Goal: Task Accomplishment & Management: Use online tool/utility

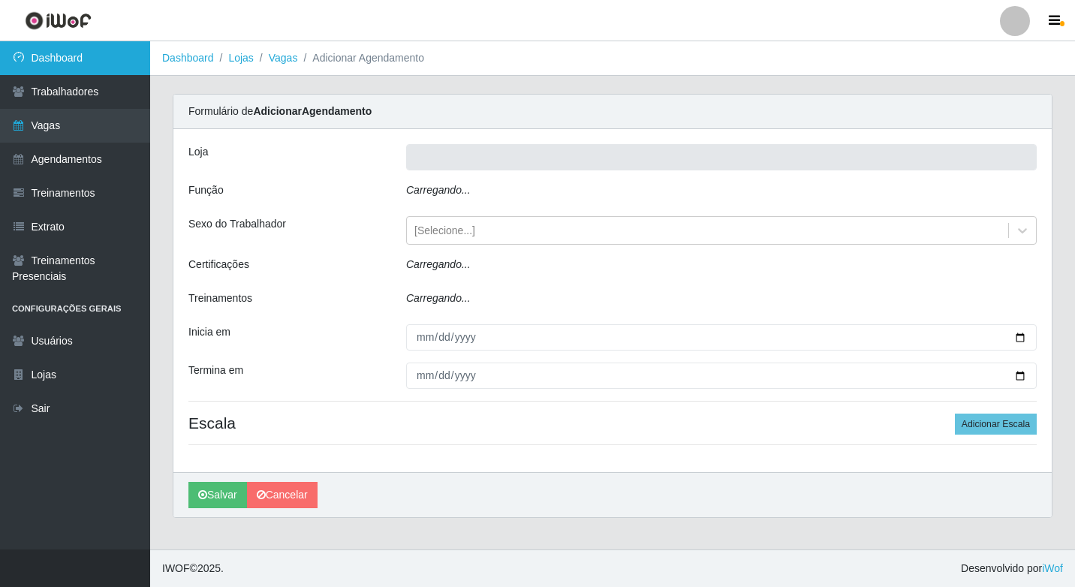
type input "Rede Econômico - Prata"
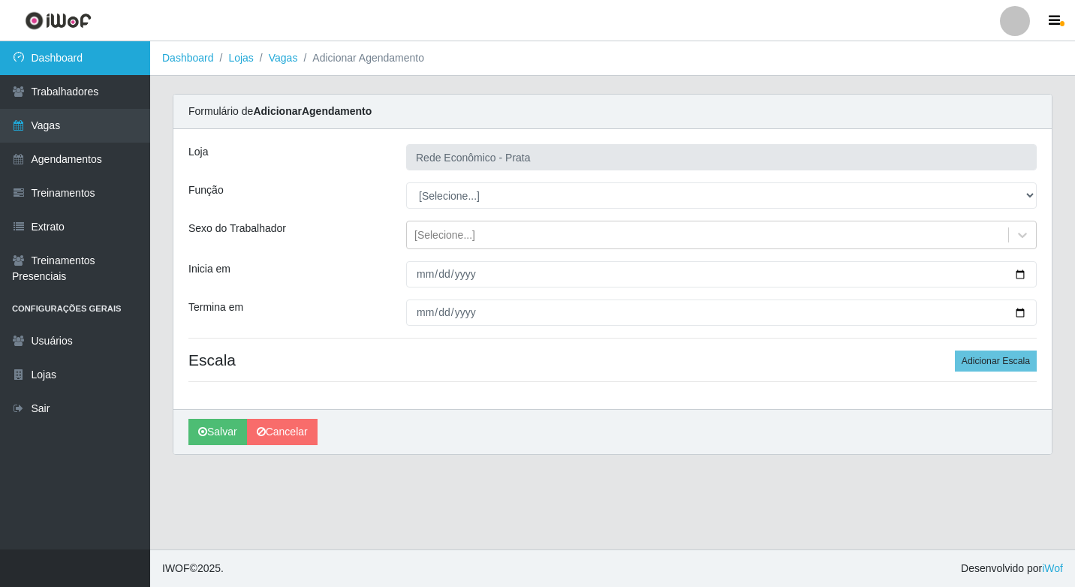
click at [77, 57] on link "Dashboard" at bounding box center [75, 58] width 150 height 34
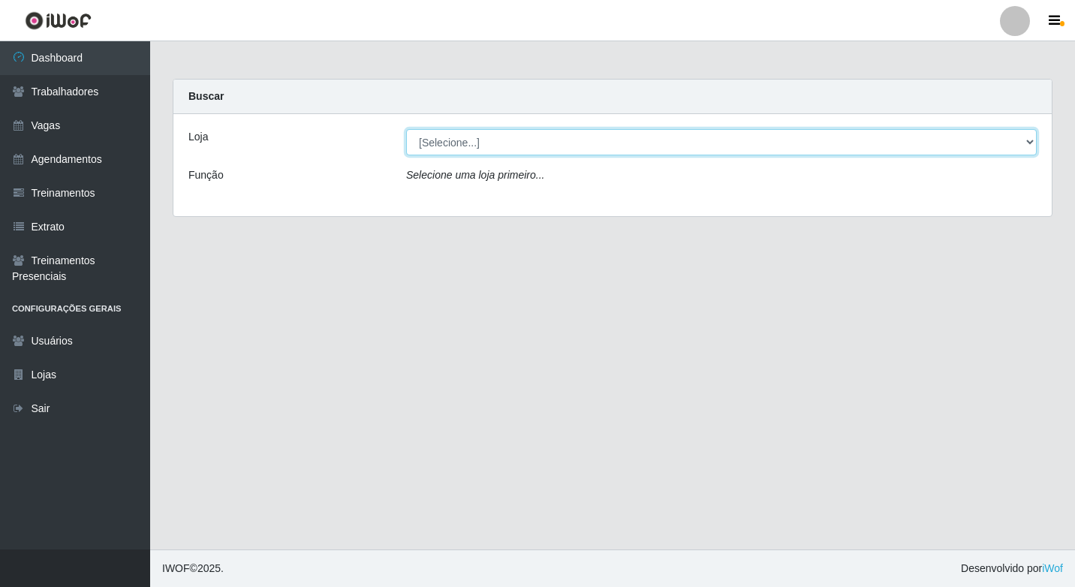
click at [1027, 144] on select "[Selecione...] Rede Econômico - Prata" at bounding box center [721, 142] width 631 height 26
select select "192"
click at [406, 129] on select "[Selecione...] Rede Econômico - Prata" at bounding box center [721, 142] width 631 height 26
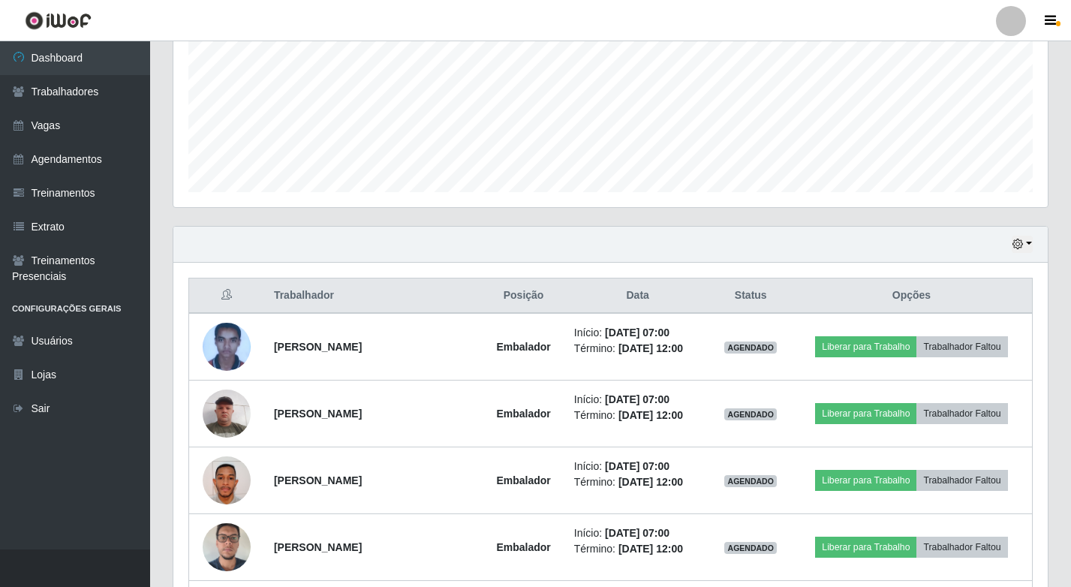
scroll to position [375, 0]
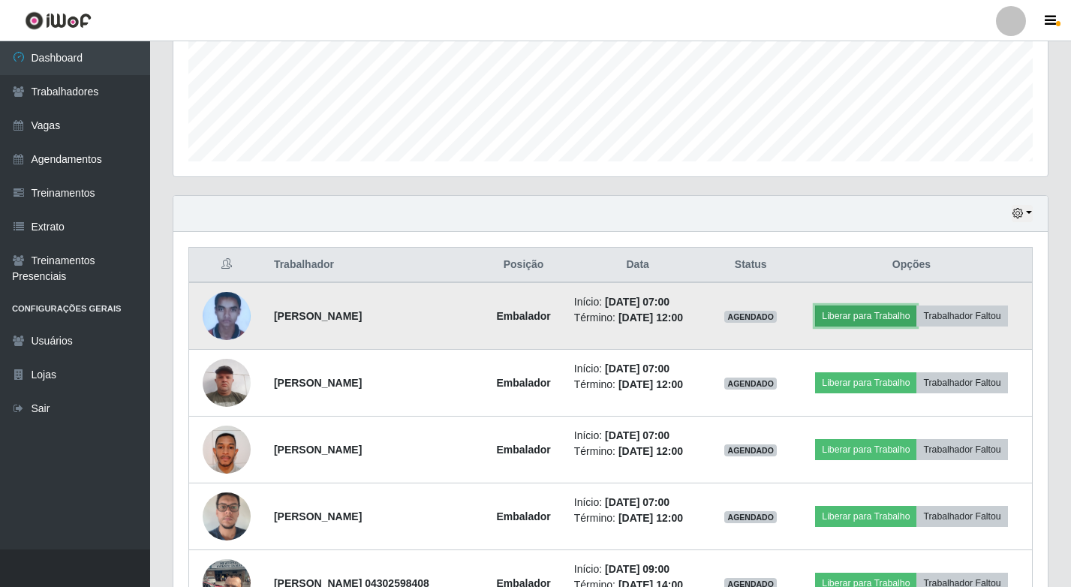
click at [878, 317] on button "Liberar para Trabalho" at bounding box center [865, 316] width 101 height 21
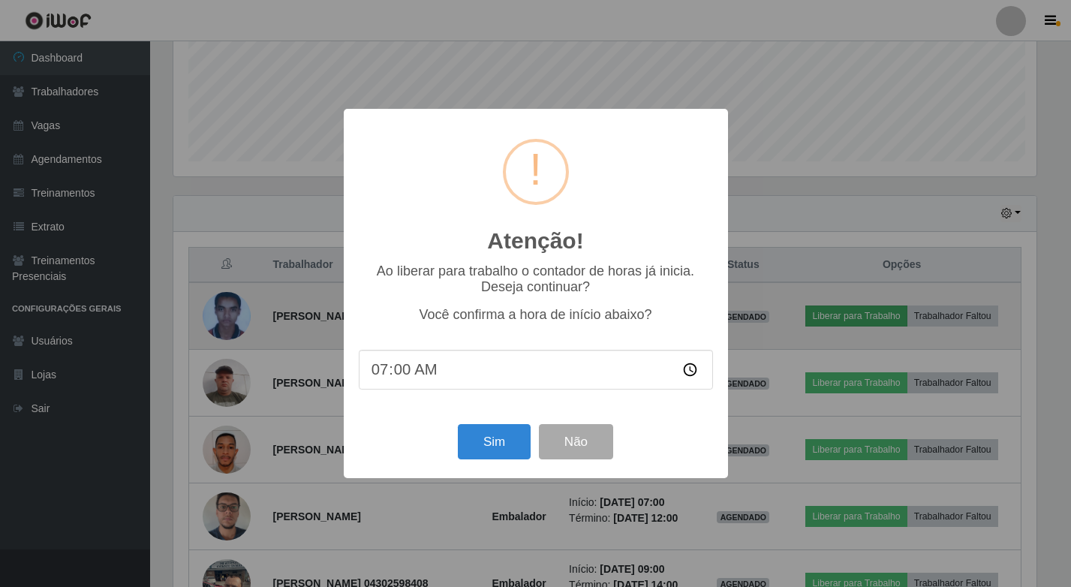
scroll to position [312, 867]
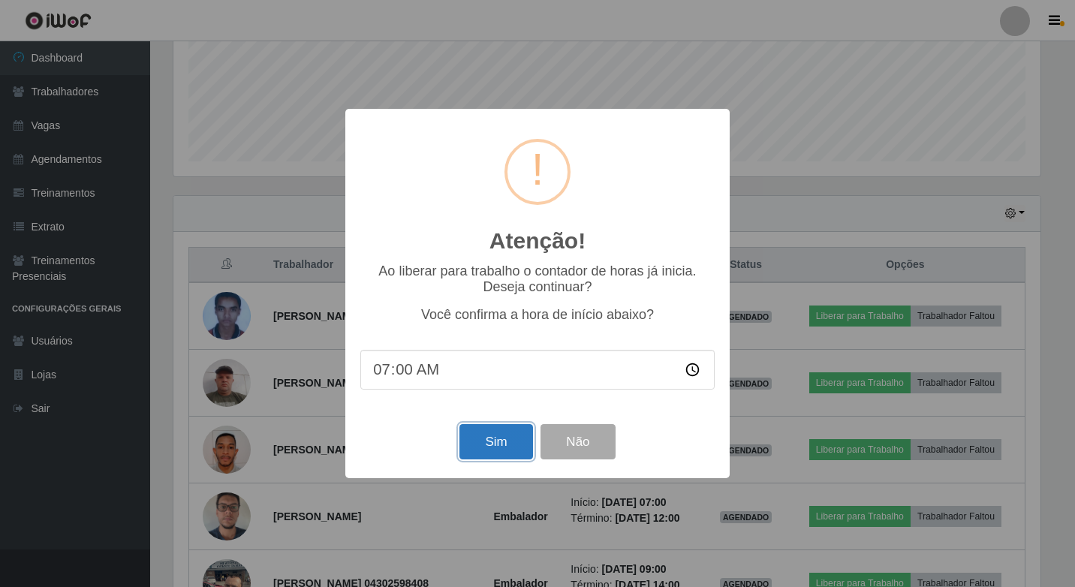
click at [493, 443] on button "Sim" at bounding box center [495, 441] width 73 height 35
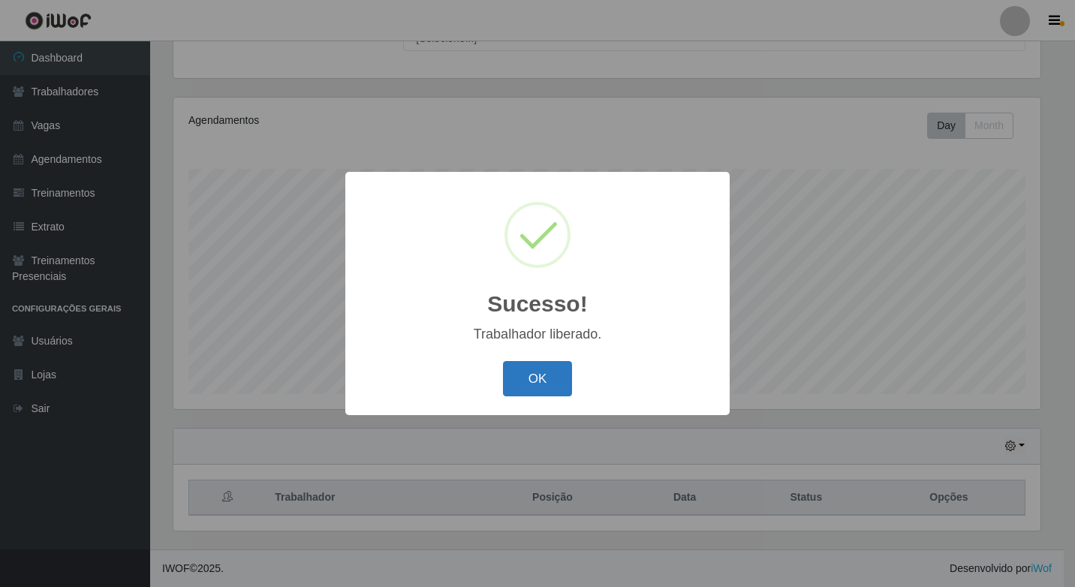
click at [568, 378] on button "OK" at bounding box center [538, 378] width 70 height 35
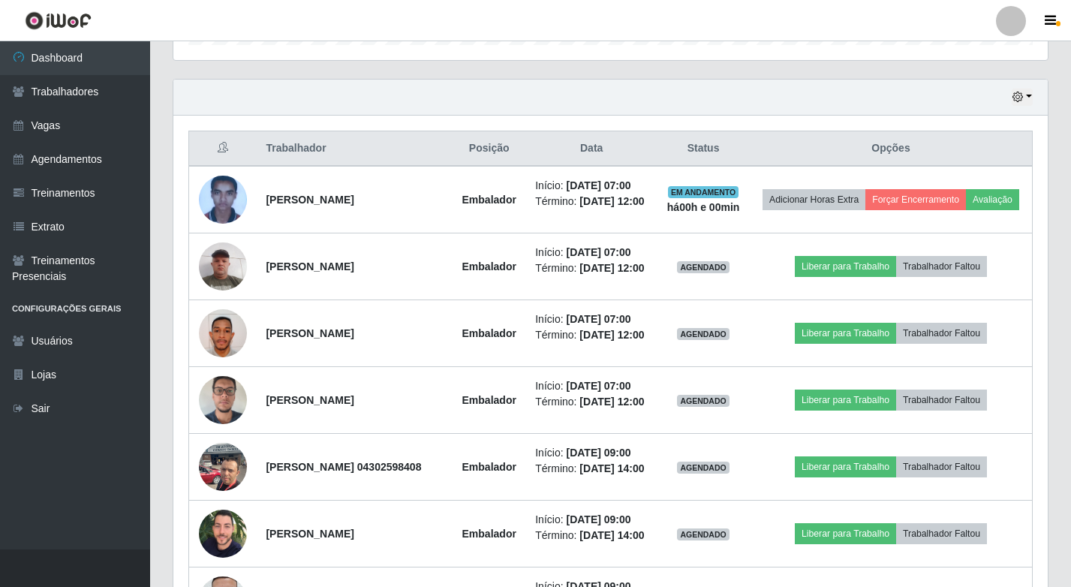
scroll to position [518, 0]
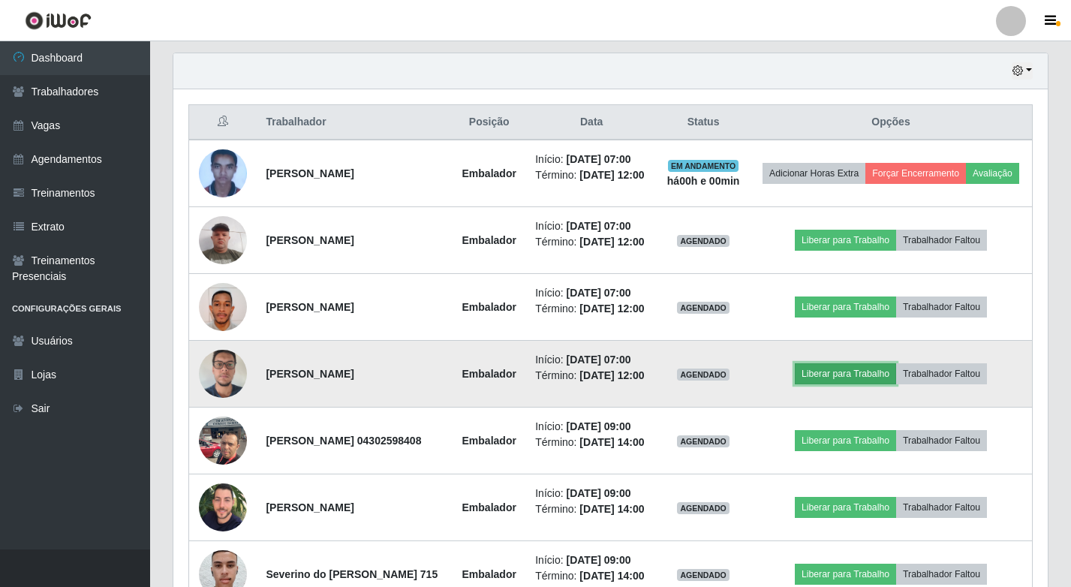
click at [853, 384] on button "Liberar para Trabalho" at bounding box center [845, 373] width 101 height 21
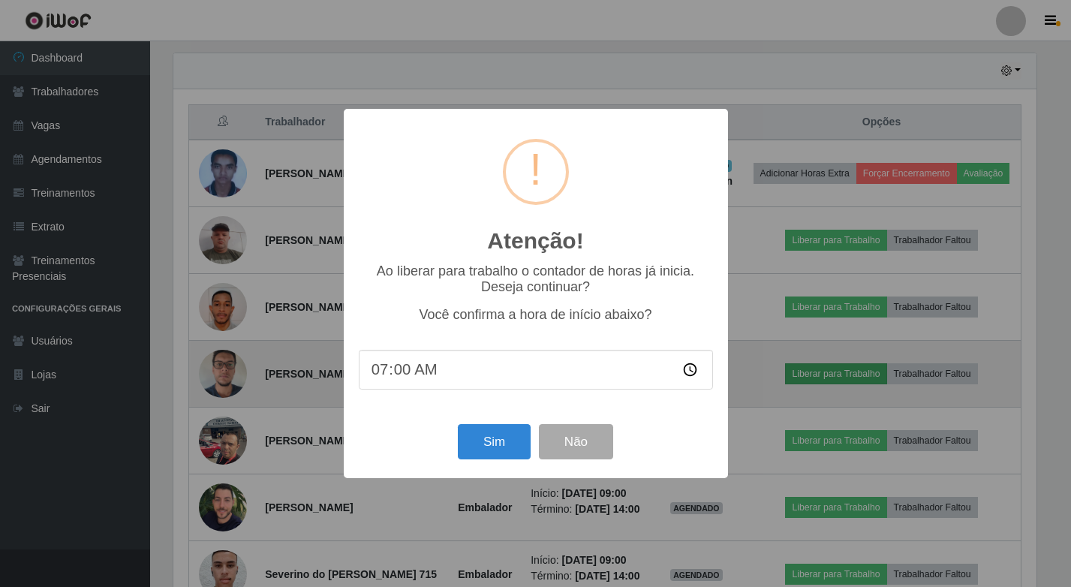
scroll to position [312, 867]
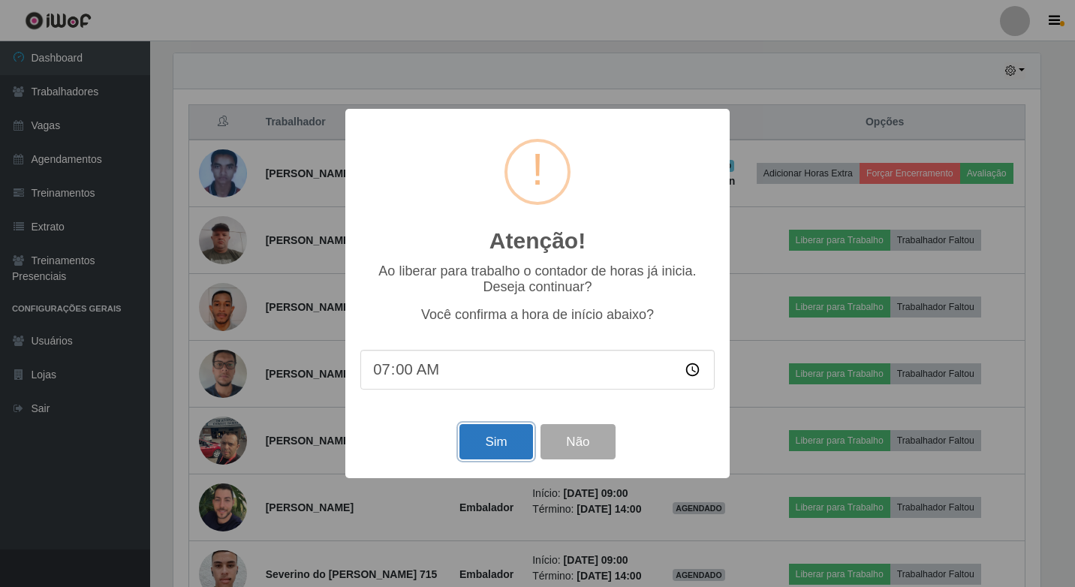
click at [481, 459] on button "Sim" at bounding box center [495, 441] width 73 height 35
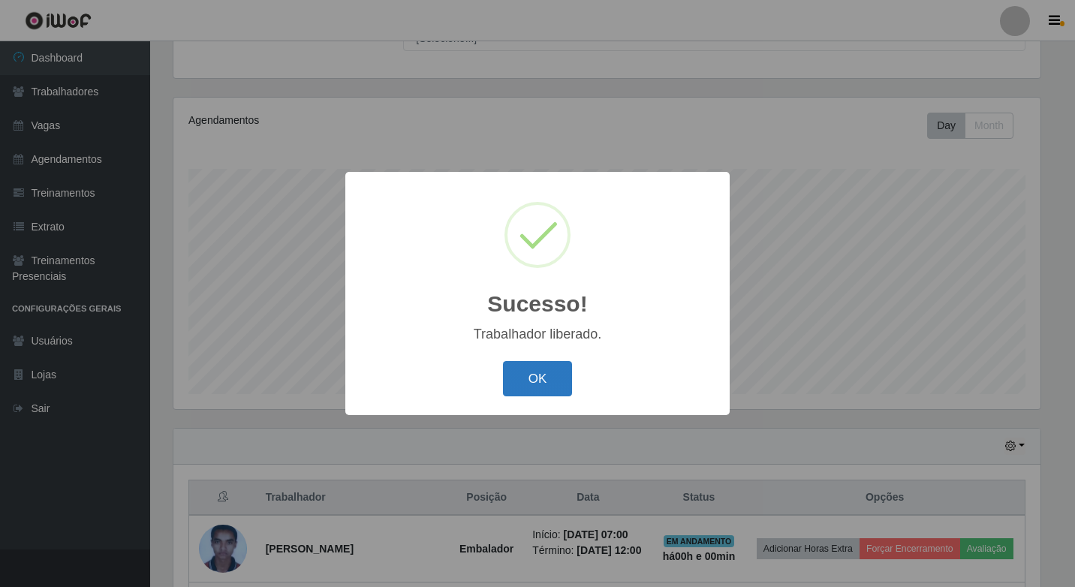
click at [538, 395] on button "OK" at bounding box center [538, 378] width 70 height 35
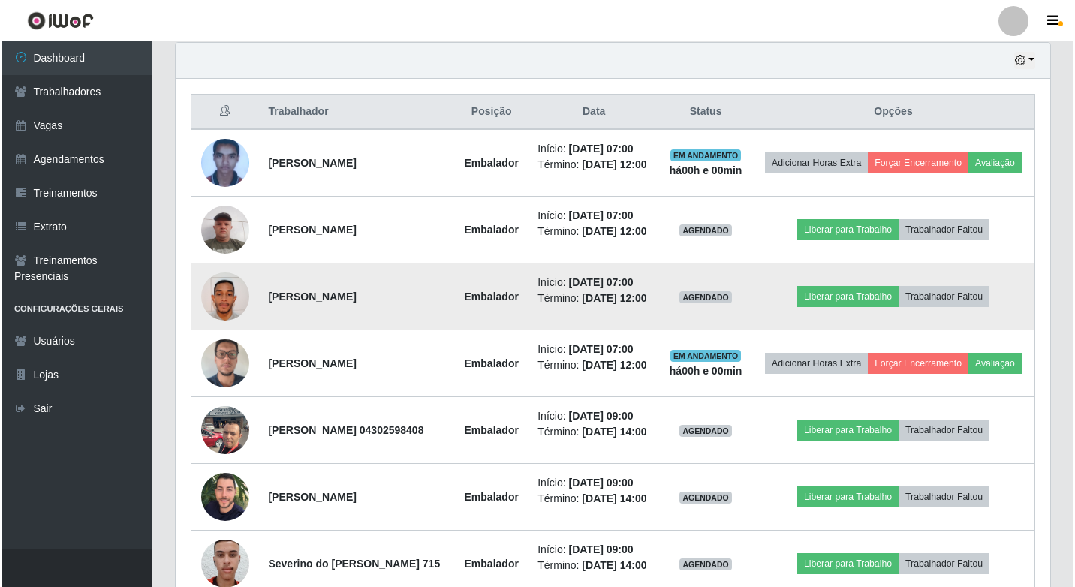
scroll to position [518, 0]
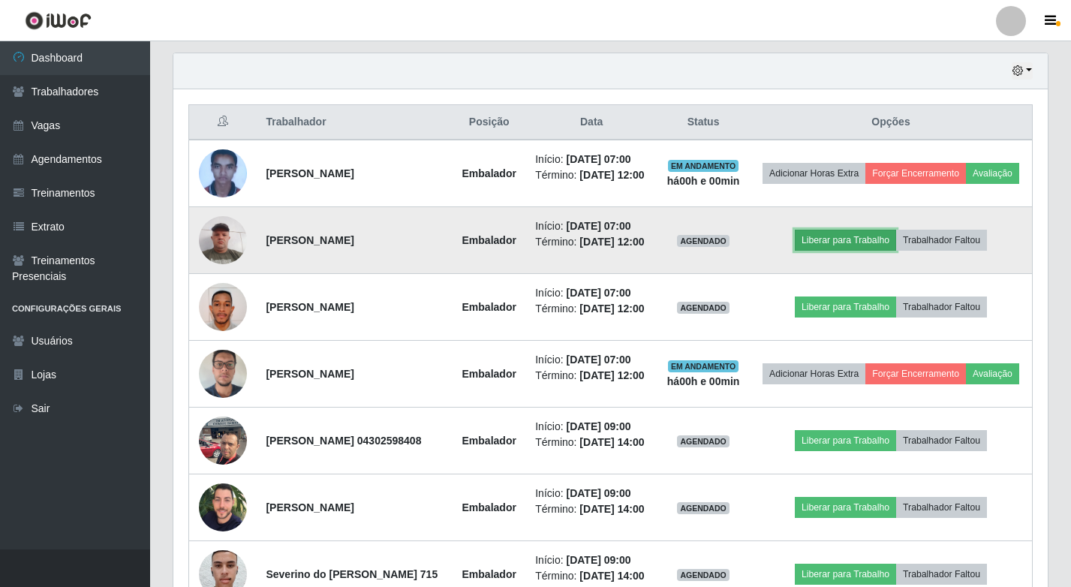
click at [863, 251] on button "Liberar para Trabalho" at bounding box center [845, 240] width 101 height 21
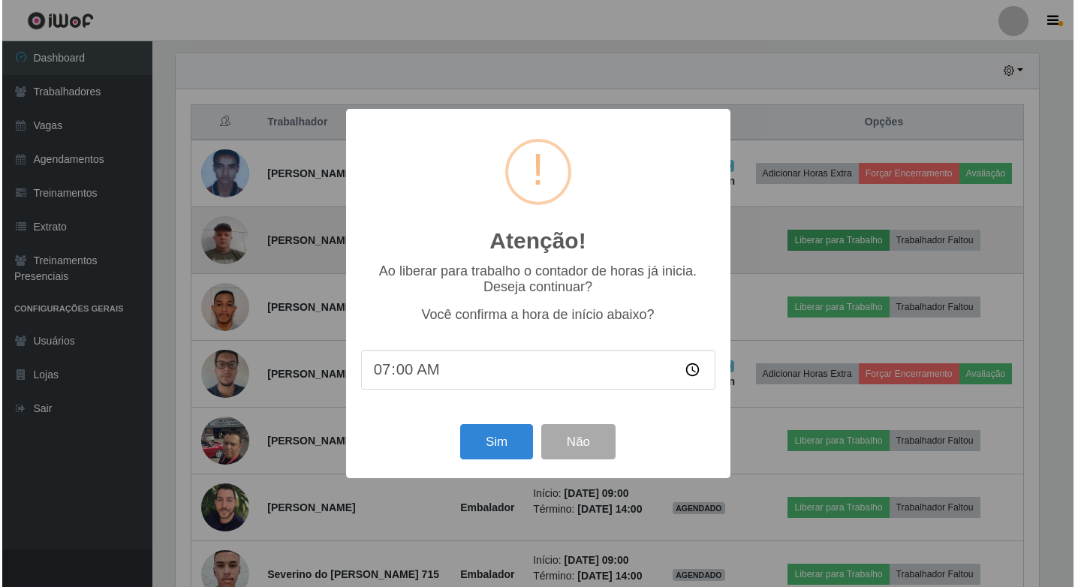
scroll to position [0, 0]
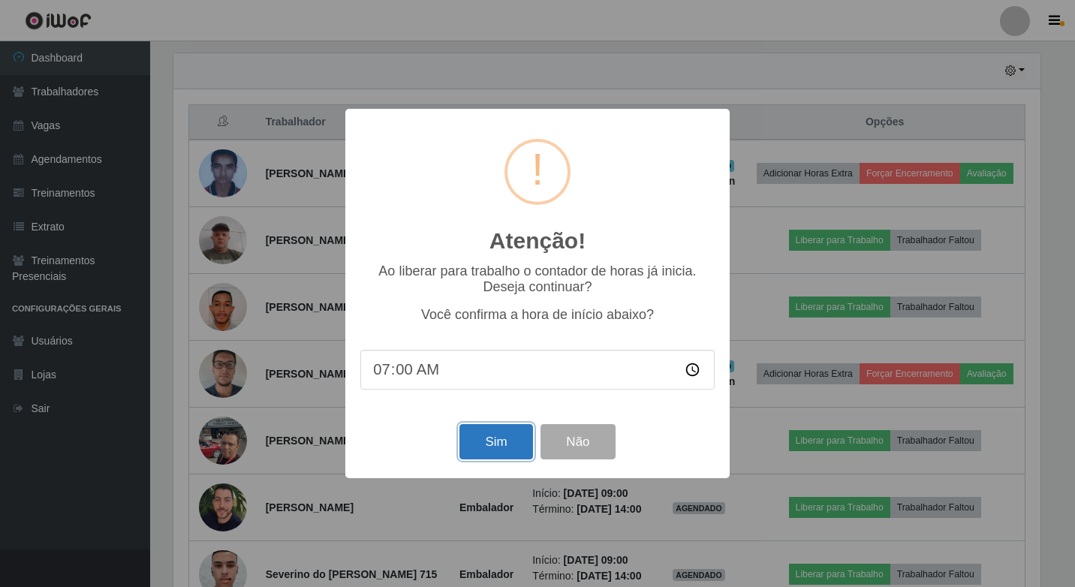
click at [476, 456] on button "Sim" at bounding box center [495, 441] width 73 height 35
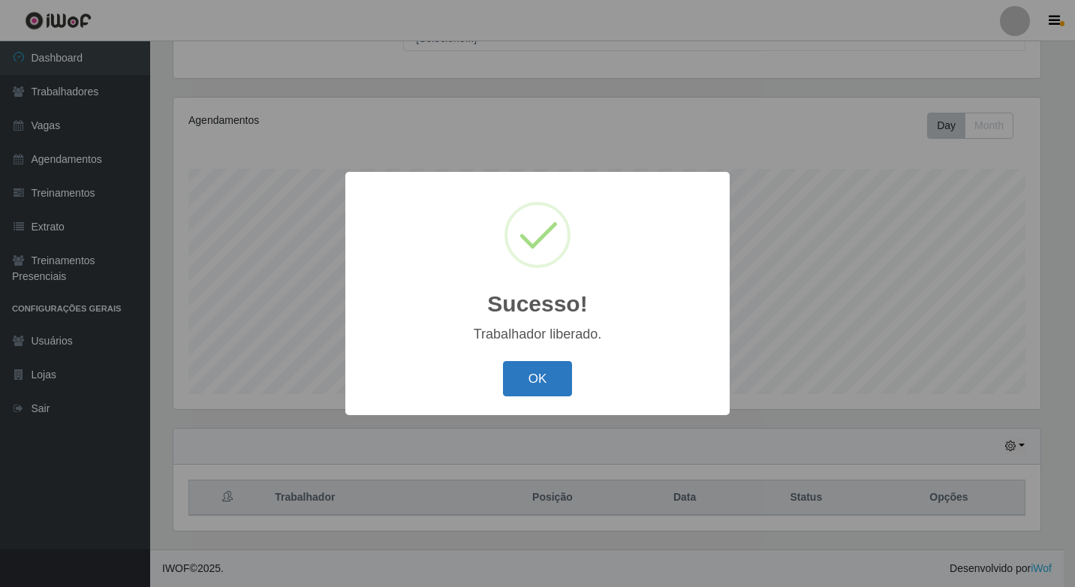
click at [556, 377] on button "OK" at bounding box center [538, 378] width 70 height 35
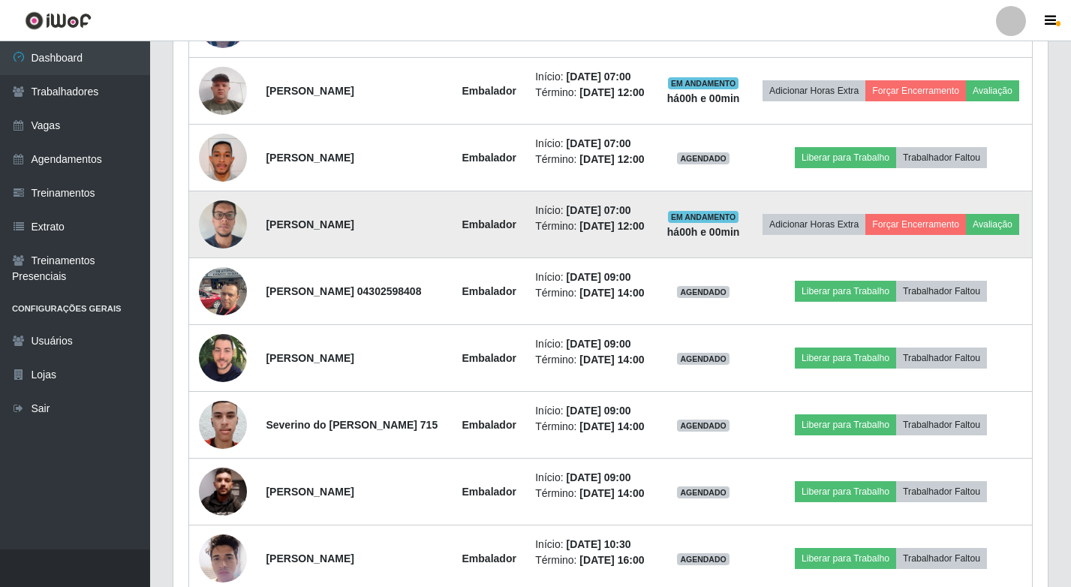
scroll to position [641, 0]
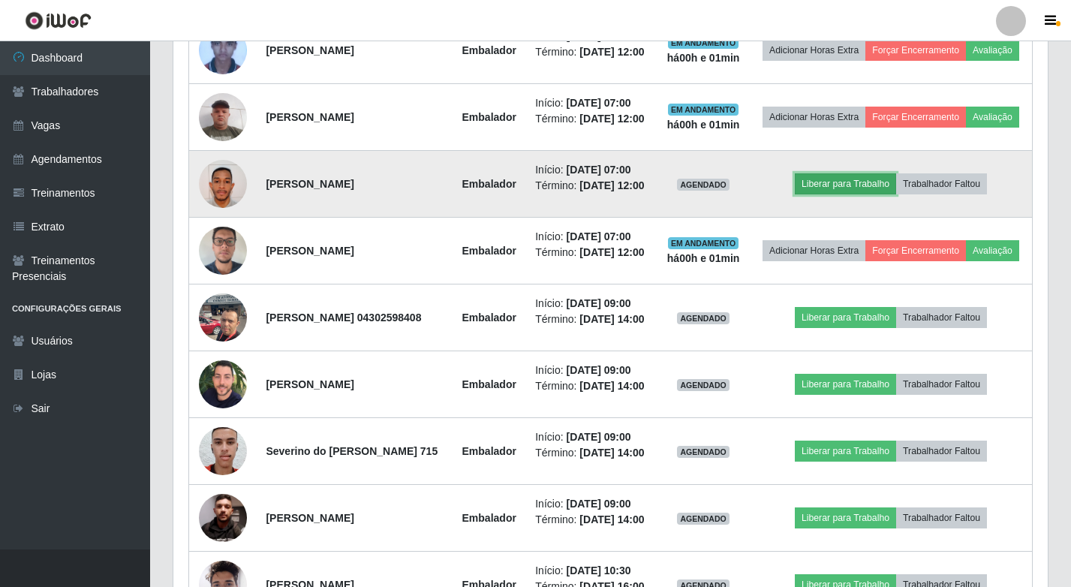
click at [886, 194] on button "Liberar para Trabalho" at bounding box center [845, 183] width 101 height 21
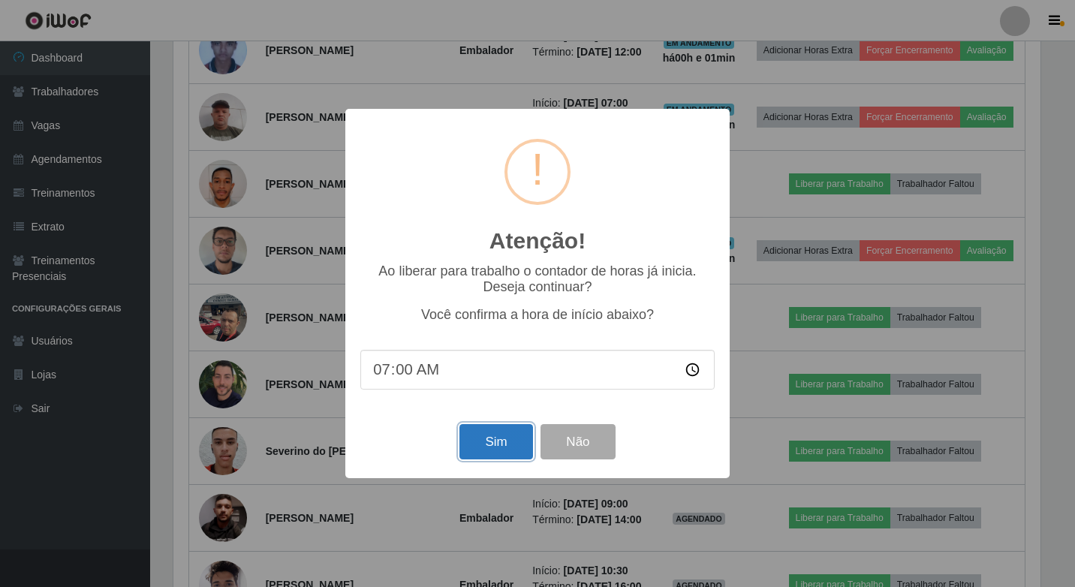
click at [498, 449] on button "Sim" at bounding box center [495, 441] width 73 height 35
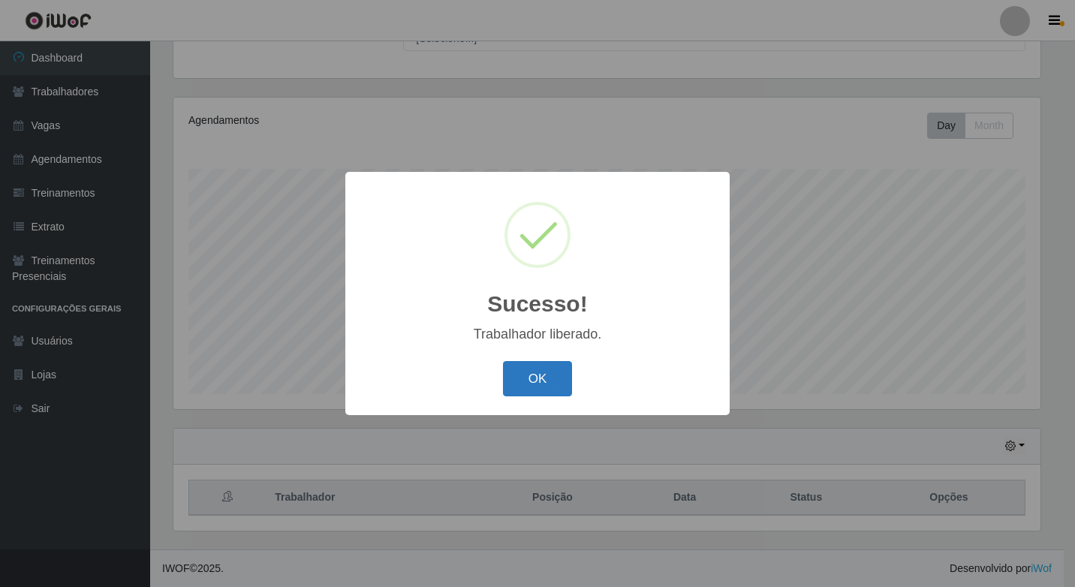
click at [541, 385] on button "OK" at bounding box center [538, 378] width 70 height 35
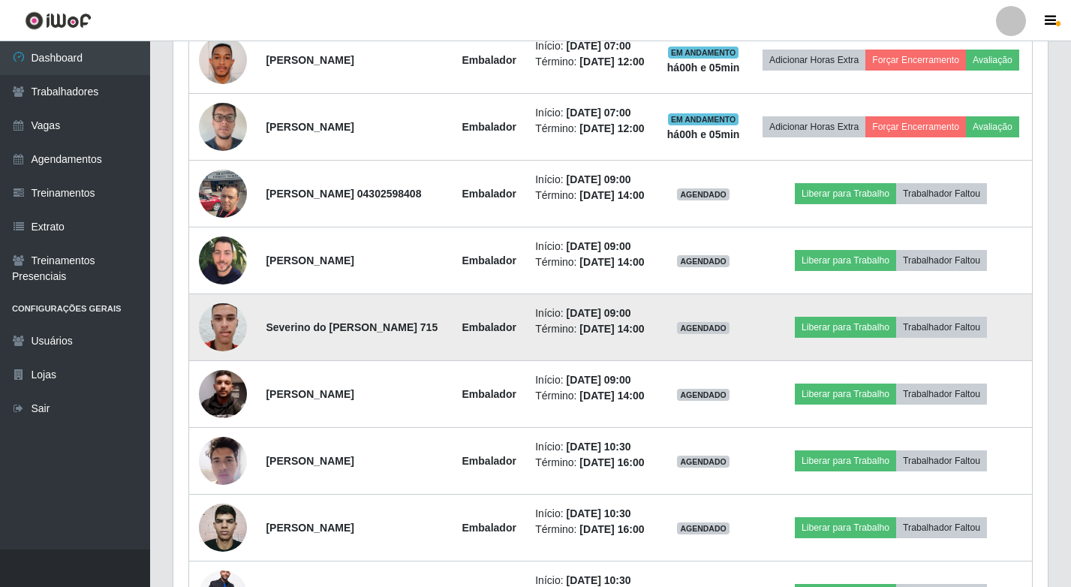
scroll to position [791, 0]
